Goal: Transaction & Acquisition: Purchase product/service

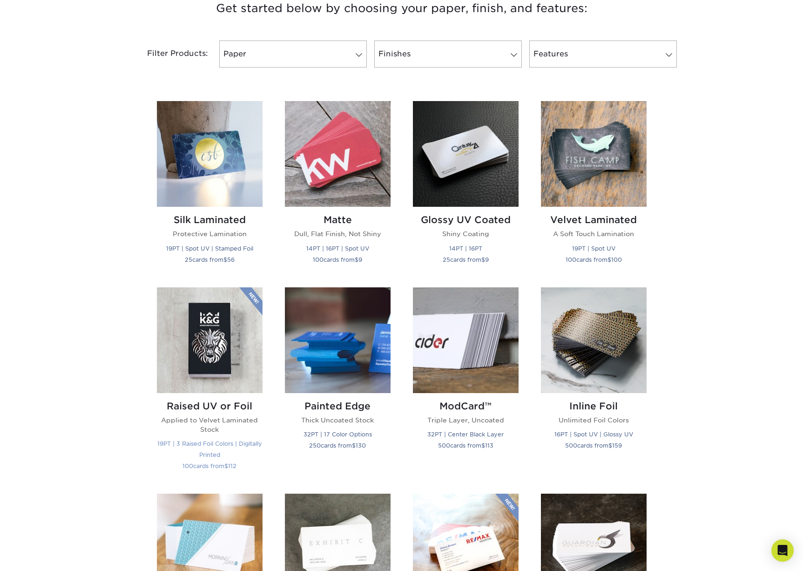
scroll to position [365, 0]
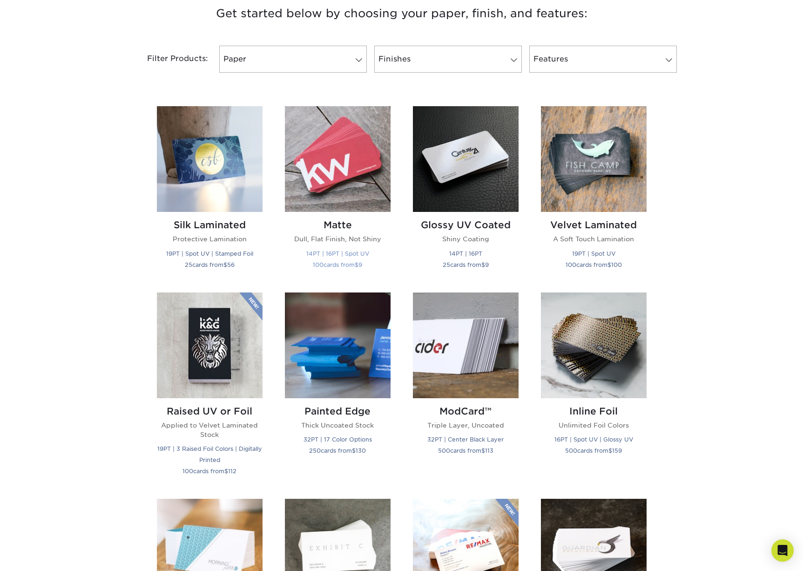
click at [332, 181] on img at bounding box center [338, 159] width 106 height 106
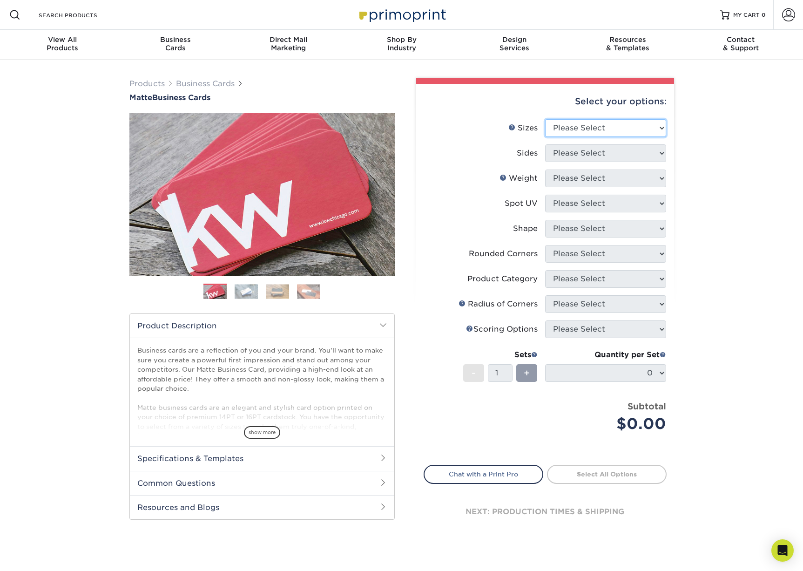
select select "2.00x3.50"
select select "13abbda7-1d64-4f25-8bb2-c179b224825d"
select select "16PT"
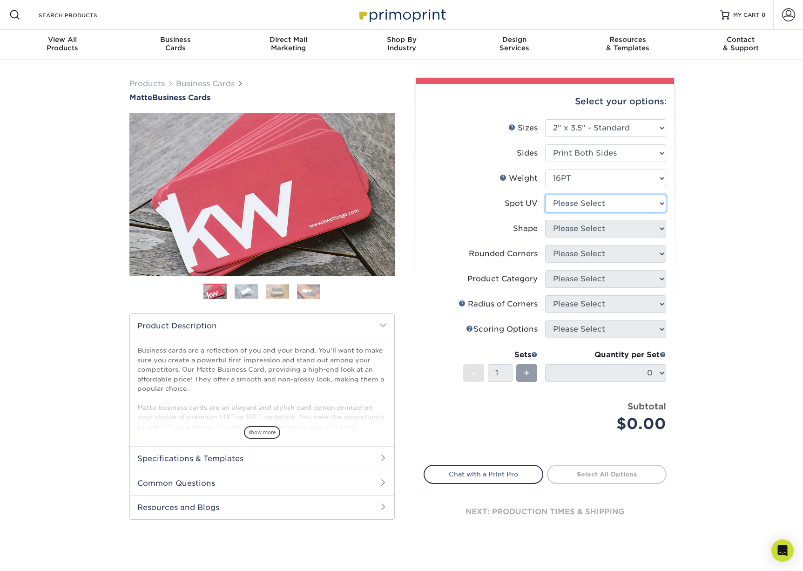
select select "3"
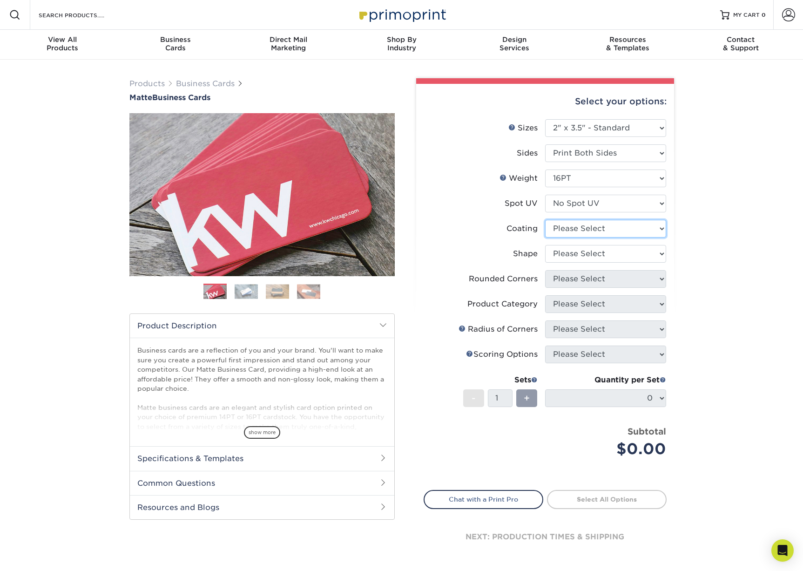
select select "121bb7b5-3b4d-429f-bd8d-bbf80e953313"
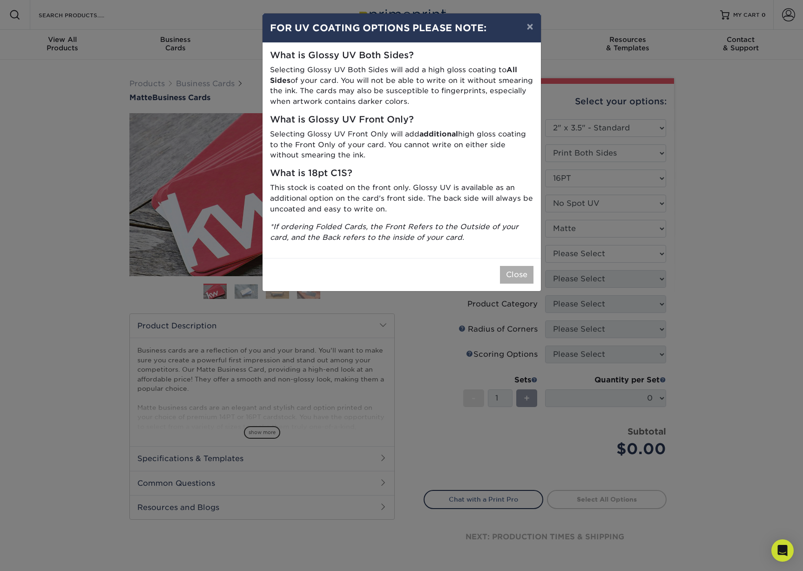
click at [516, 271] on button "Close" at bounding box center [517, 275] width 34 height 18
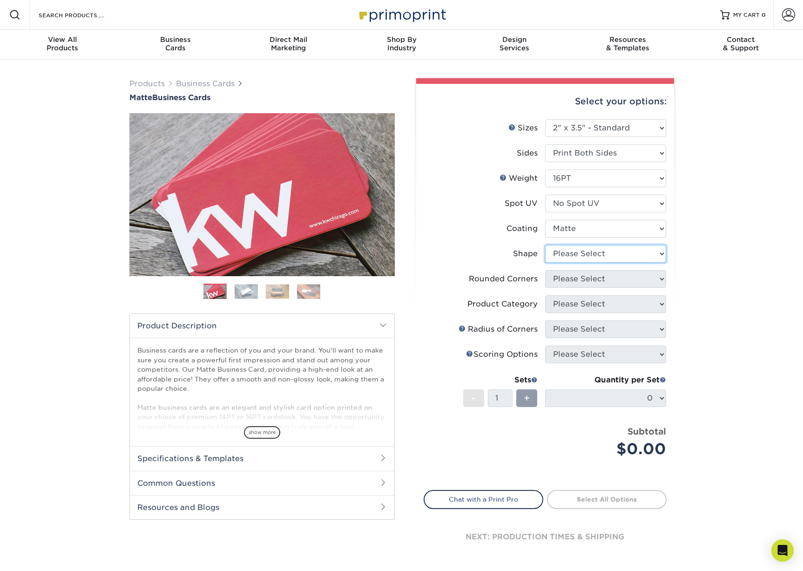
select select "standard"
select select "0"
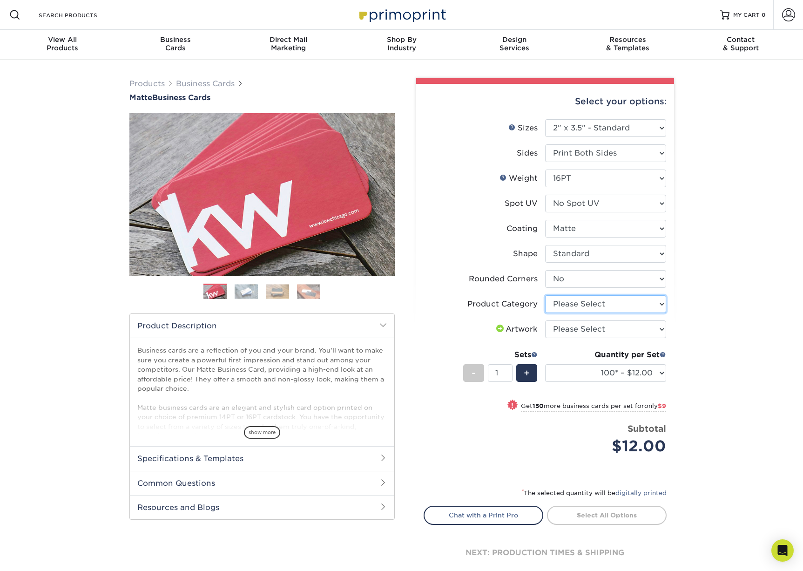
select select "3b5148f1-0588-4f88-a218-97bcfdce65c1"
select select "upload"
click at [619, 509] on link "Proceed to Shipping" at bounding box center [607, 514] width 120 height 17
type input "Set 1"
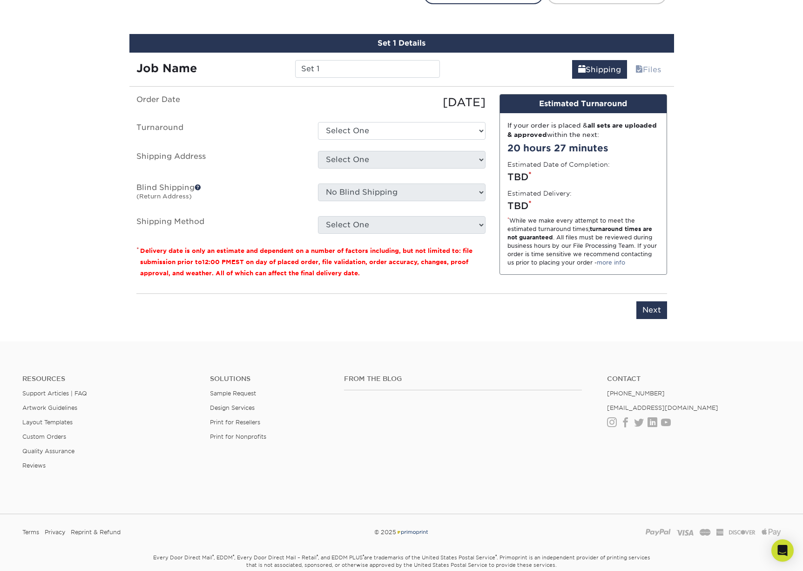
scroll to position [530, 0]
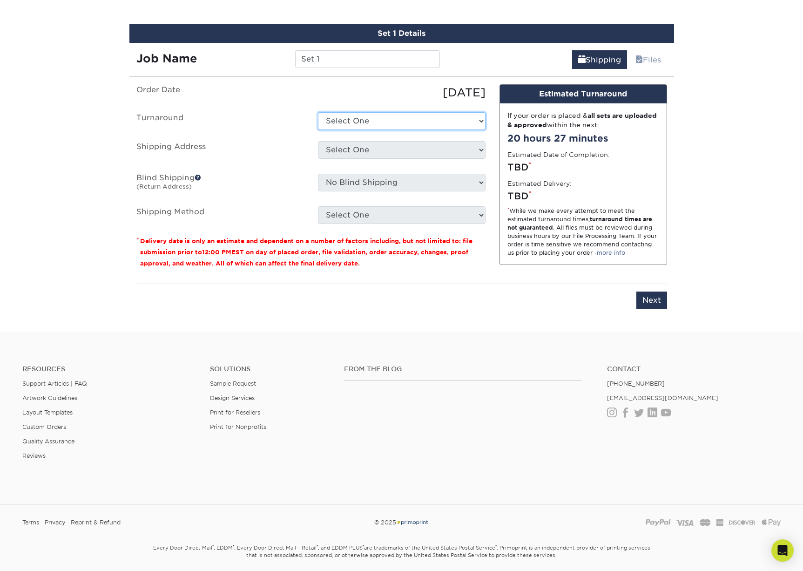
select select "47dbf4b1-3bfd-4687-b793-fcd3ee179f06"
select select "newaddress"
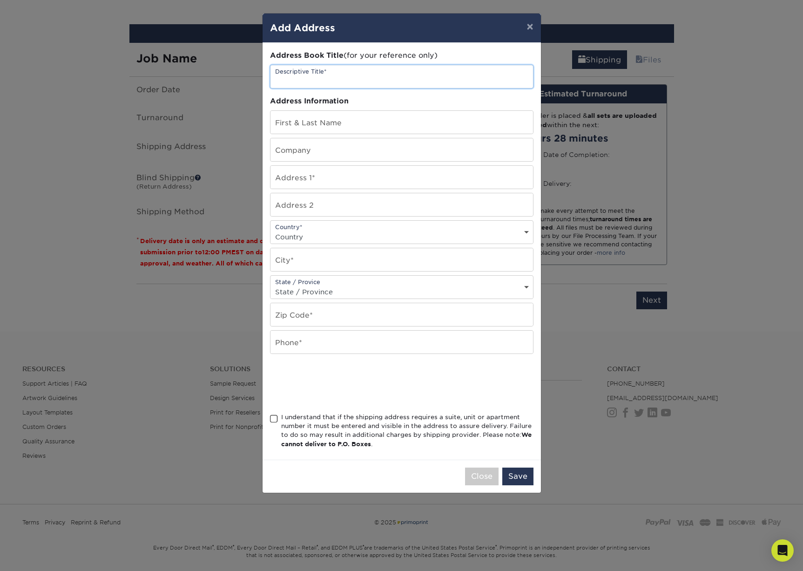
click at [398, 74] on input "text" at bounding box center [402, 76] width 263 height 23
click at [381, 126] on input "text" at bounding box center [402, 122] width 263 height 23
type input "Isaac Poole"
type input "1239 Washtenaw Rd"
select select "US"
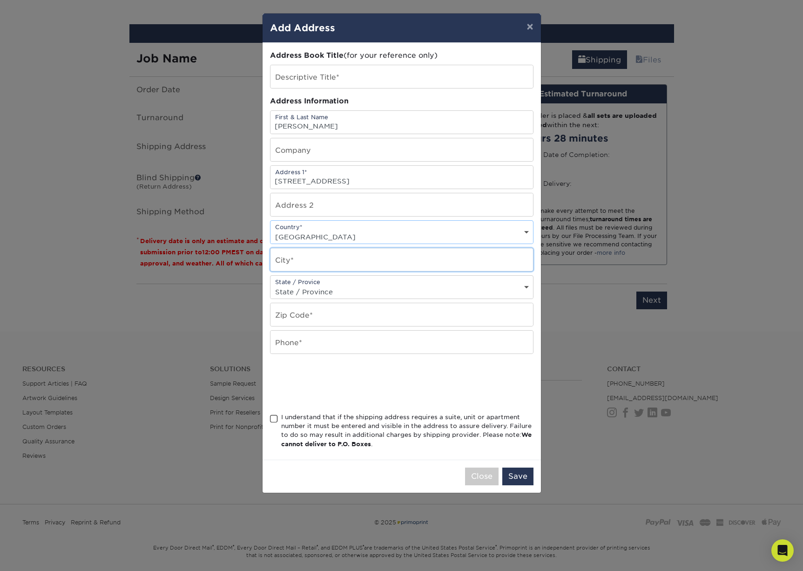
click at [379, 264] on input "text" at bounding box center [402, 259] width 263 height 23
type input "Ypsilanti"
click at [352, 319] on input "text" at bounding box center [402, 314] width 263 height 23
type input "48197"
type input "5022208265"
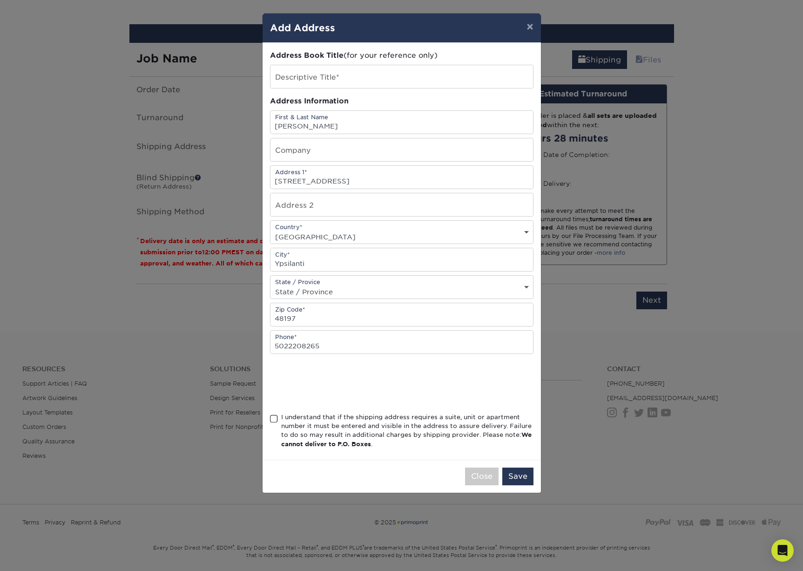
click at [274, 423] on span at bounding box center [274, 418] width 8 height 9
click at [0, 0] on input "I understand that if the shipping address requires a suite, unit or apartment n…" at bounding box center [0, 0] width 0 height 0
click at [517, 478] on button "Save" at bounding box center [518, 477] width 31 height 18
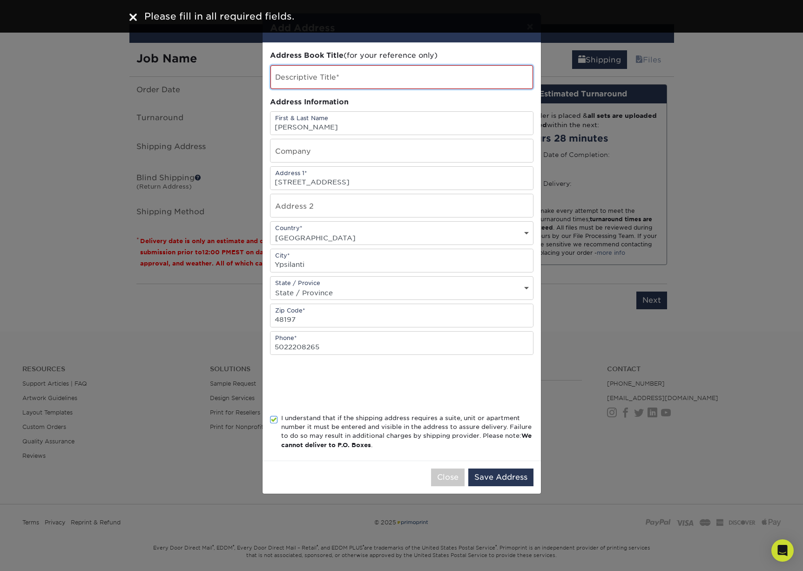
click at [380, 81] on input "text" at bounding box center [402, 77] width 263 height 24
type input "Home"
click at [491, 475] on button "Save Address" at bounding box center [501, 478] width 65 height 18
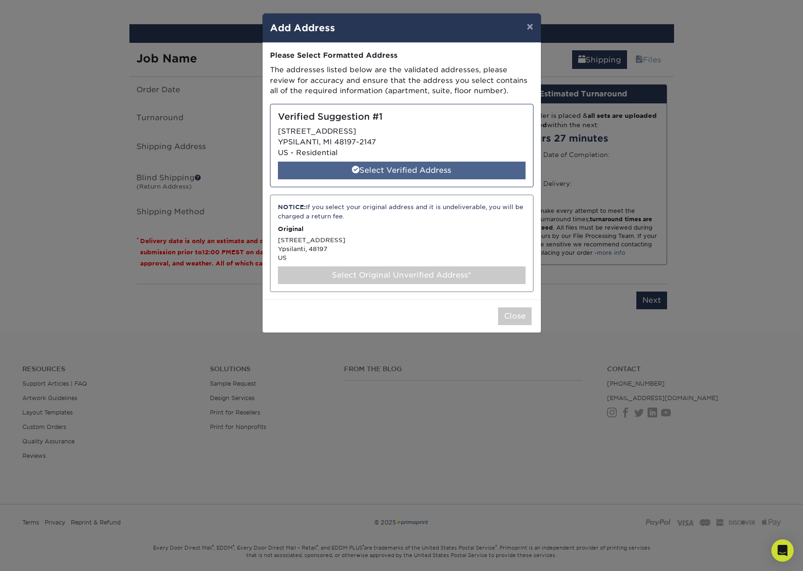
click at [413, 164] on div "Select Verified Address" at bounding box center [402, 171] width 248 height 18
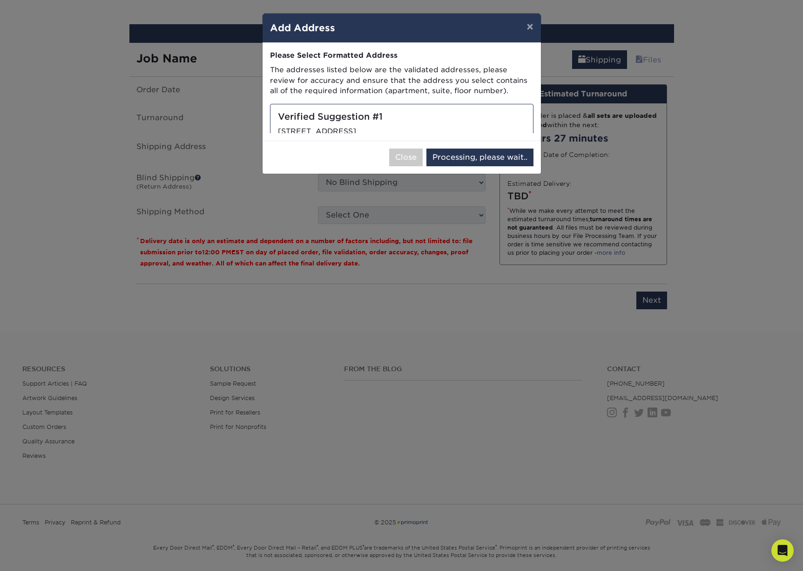
select select "286350"
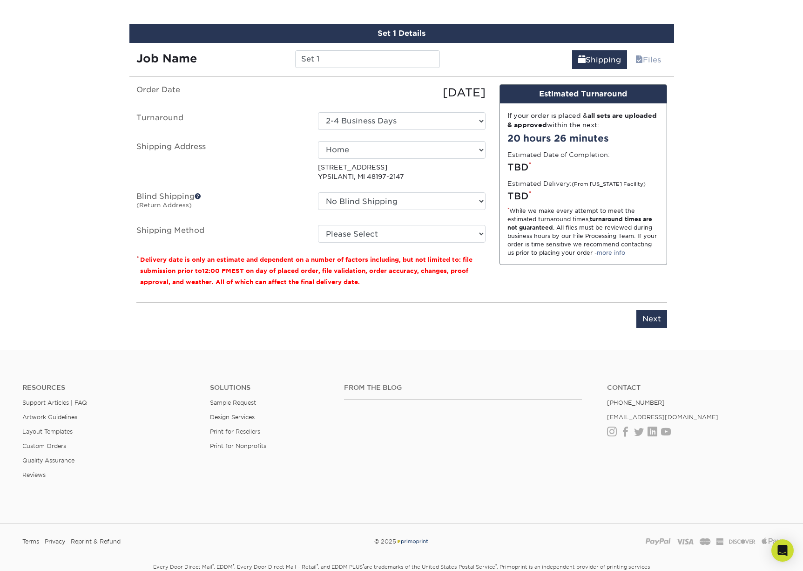
click at [436, 242] on fieldset "Order Date 09/25/2025 Turnaround Select One 2-4 Business Days 2 Day Next Busine…" at bounding box center [310, 169] width 349 height 170
select select "03"
click at [200, 196] on span at bounding box center [198, 196] width 7 height 7
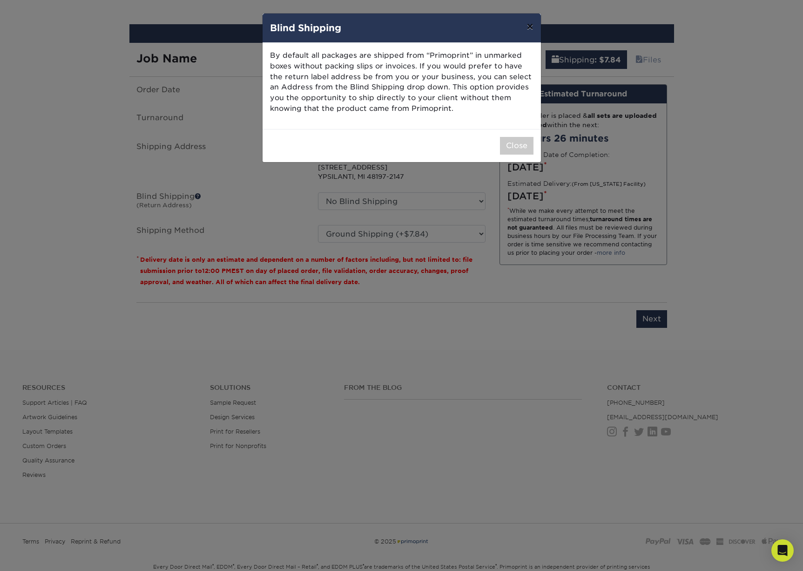
click at [528, 26] on button "×" at bounding box center [529, 27] width 21 height 26
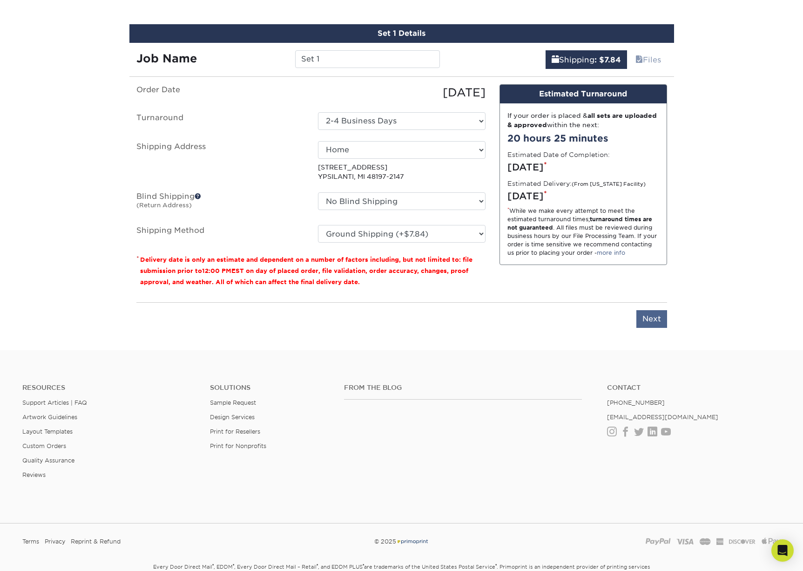
click at [648, 322] on input "Next" at bounding box center [652, 319] width 31 height 18
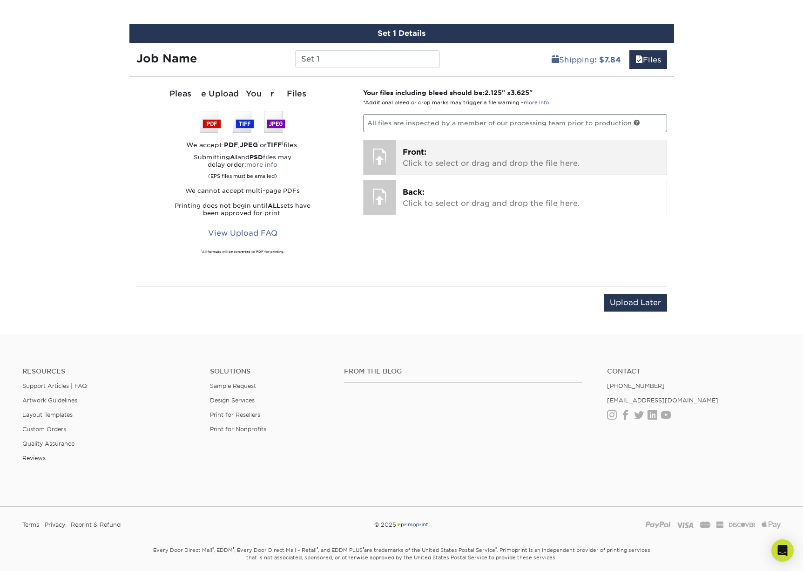
click at [526, 166] on p "Front: Click to select or drag and drop the file here." at bounding box center [532, 158] width 258 height 22
